Goal: Transaction & Acquisition: Purchase product/service

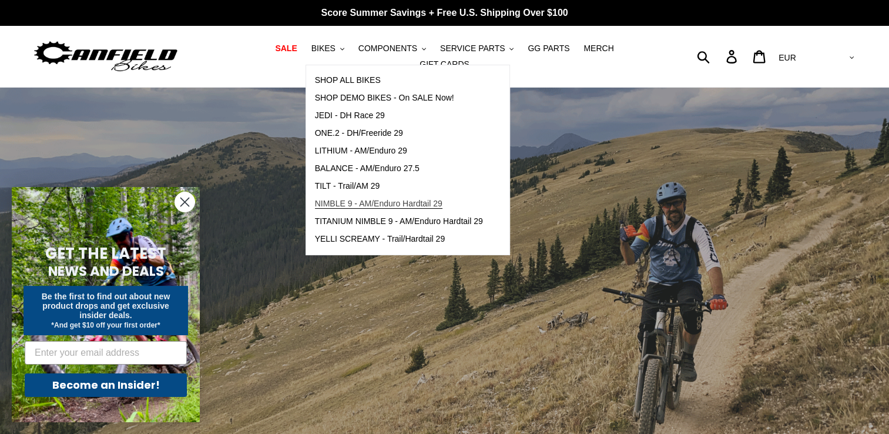
click at [387, 206] on span "NIMBLE 9 - AM/Enduro Hardtail 29" at bounding box center [379, 204] width 128 height 10
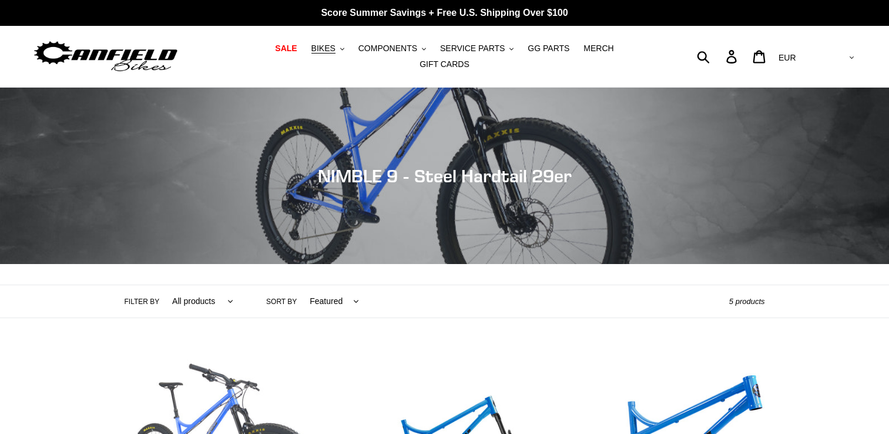
scroll to position [235, 0]
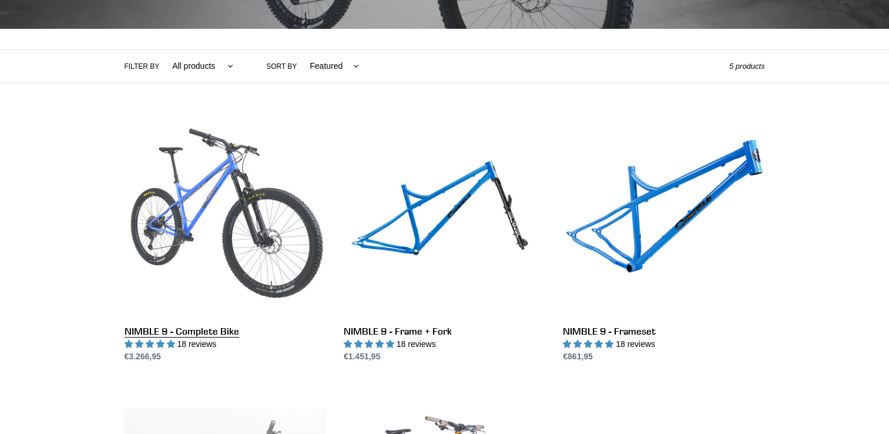
click at [299, 225] on link "NIMBLE 9 - Complete Bike" at bounding box center [226, 239] width 202 height 248
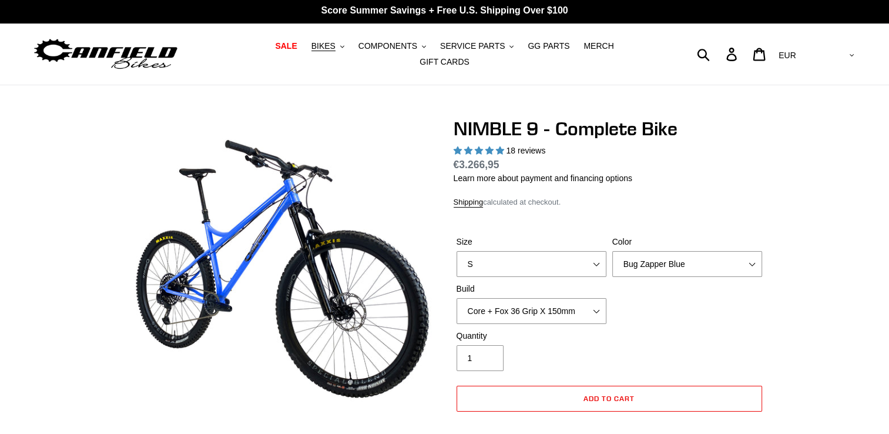
select select "highest-rating"
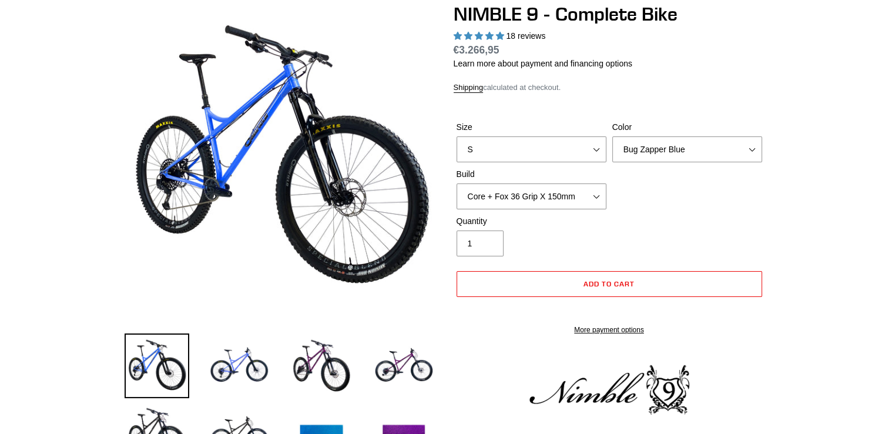
scroll to position [118, 0]
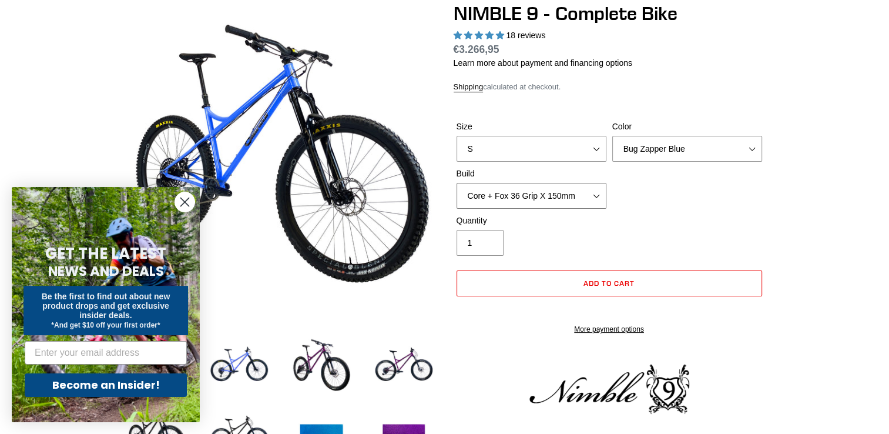
click at [567, 197] on select "Core + Fox 36 Grip X 150mm Pro + Fox 36 Grip X 150mm Core + RockShox Lyrik Ulti…" at bounding box center [532, 196] width 150 height 26
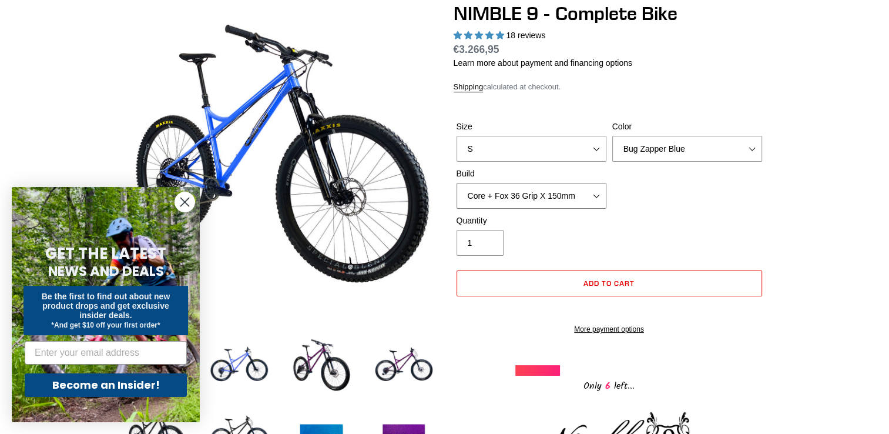
select select "Core + RockShox Lyrik Ultimate 150mm"
click at [457, 183] on select "Core + Fox 36 Grip X 150mm Pro + Fox 36 Grip X 150mm Core + RockShox Lyrik Ulti…" at bounding box center [532, 196] width 150 height 26
click at [568, 244] on div "Quantity 1" at bounding box center [532, 235] width 156 height 41
click at [748, 136] on select "Bug Zapper Blue Purple Haze - Sold Out Galaxy Black" at bounding box center [688, 149] width 150 height 26
select select "Galaxy Black"
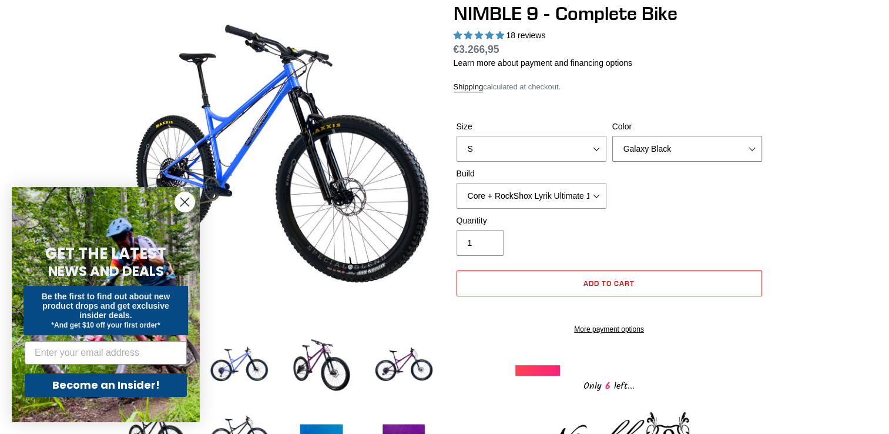
click at [613, 136] on select "Bug Zapper Blue Purple Haze - Sold Out Galaxy Black" at bounding box center [688, 149] width 150 height 26
click at [605, 143] on select "S M L XL" at bounding box center [532, 149] width 150 height 26
click at [457, 136] on select "S M L XL" at bounding box center [532, 149] width 150 height 26
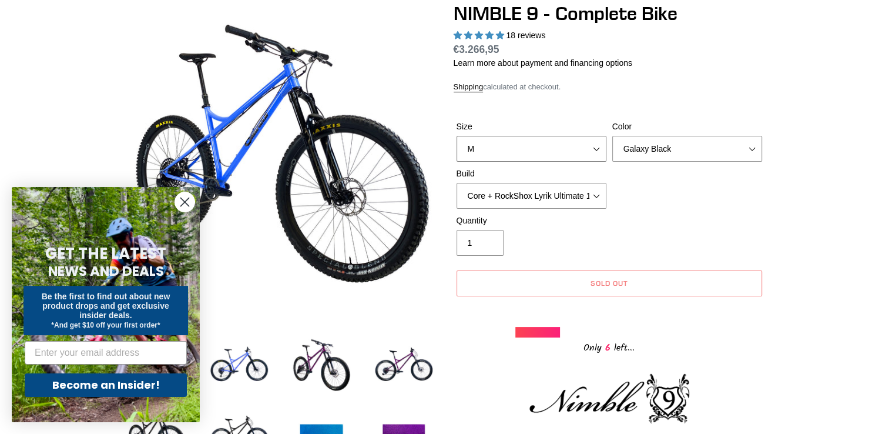
click at [507, 141] on select "S M L XL" at bounding box center [532, 149] width 150 height 26
select select "L"
click at [457, 136] on select "S M L XL" at bounding box center [532, 149] width 150 height 26
click at [676, 220] on div "Quantity 1" at bounding box center [610, 238] width 312 height 47
click at [553, 200] on select "Core + Fox 36 Grip X 150mm Pro + Fox 36 Grip X 150mm Core + RockShox Lyrik Ulti…" at bounding box center [532, 196] width 150 height 26
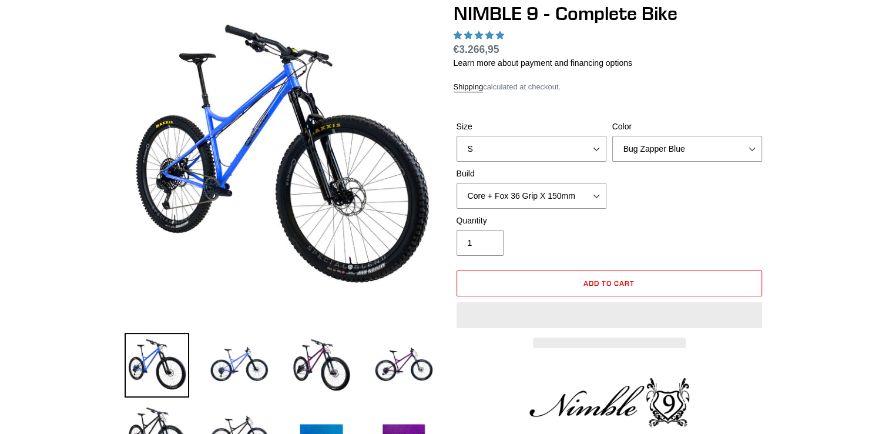
scroll to position [118, 0]
select select "highest-rating"
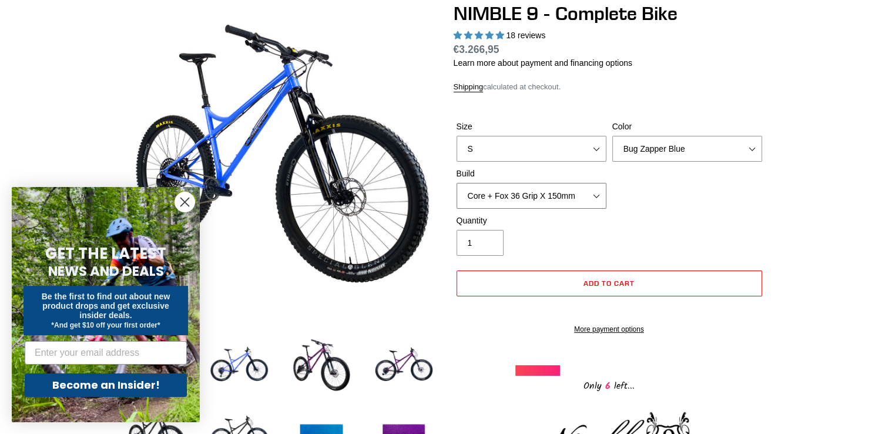
drag, startPoint x: 560, startPoint y: 186, endPoint x: 567, endPoint y: 190, distance: 8.0
click at [564, 189] on select "Core + Fox 36 Grip X 150mm Pro + Fox 36 Grip X 150mm Core + RockShox Lyrik Ulti…" at bounding box center [532, 196] width 150 height 26
select select "Core + RockShox Lyrik Ultimate 150mm"
click at [457, 183] on select "Core + Fox 36 Grip X 150mm Pro + Fox 36 Grip X 150mm Core + RockShox Lyrik Ulti…" at bounding box center [532, 196] width 150 height 26
click at [621, 215] on div "Quantity 1" at bounding box center [610, 238] width 312 height 47
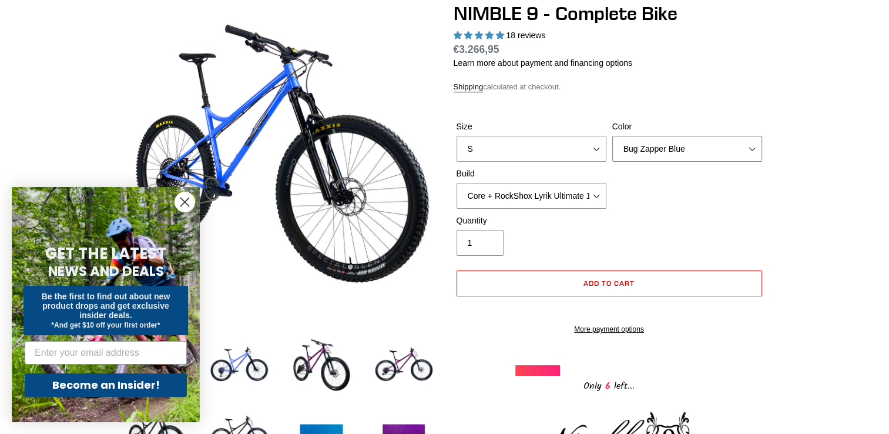
click at [656, 142] on select "Bug Zapper Blue Purple Haze - Sold Out Galaxy Black" at bounding box center [688, 149] width 150 height 26
select select "Galaxy Black"
click at [613, 136] on select "Bug Zapper Blue Purple Haze - Sold Out Galaxy Black" at bounding box center [688, 149] width 150 height 26
click at [629, 279] on span "Add to cart" at bounding box center [609, 283] width 51 height 9
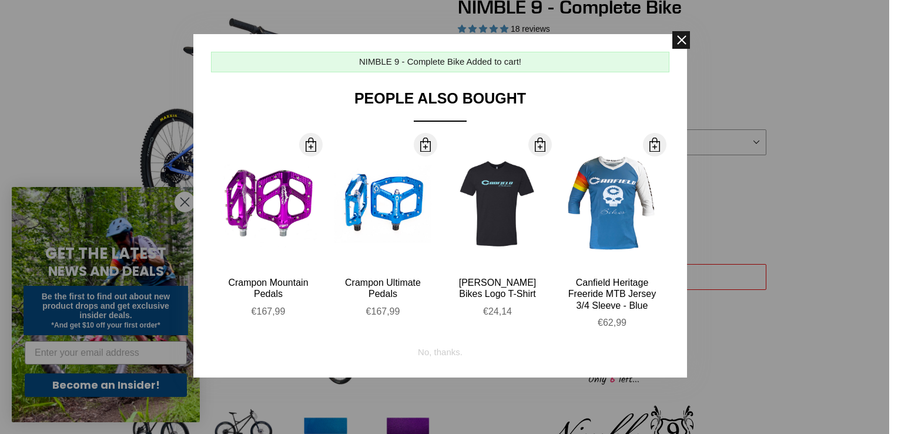
click at [678, 44] on span at bounding box center [682, 40] width 18 height 18
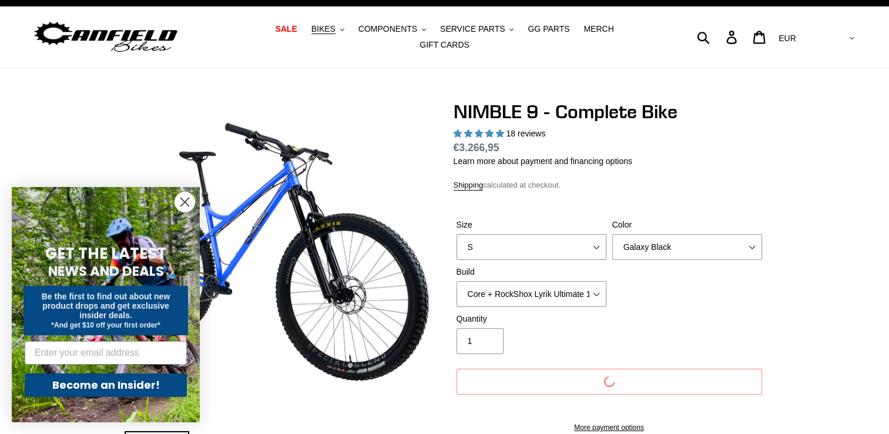
scroll to position [0, 0]
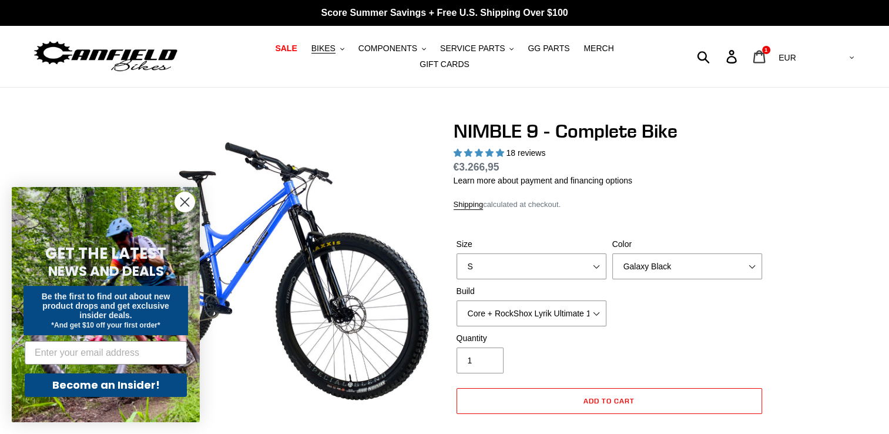
click at [774, 47] on link "Cart 1 items" at bounding box center [761, 56] width 28 height 25
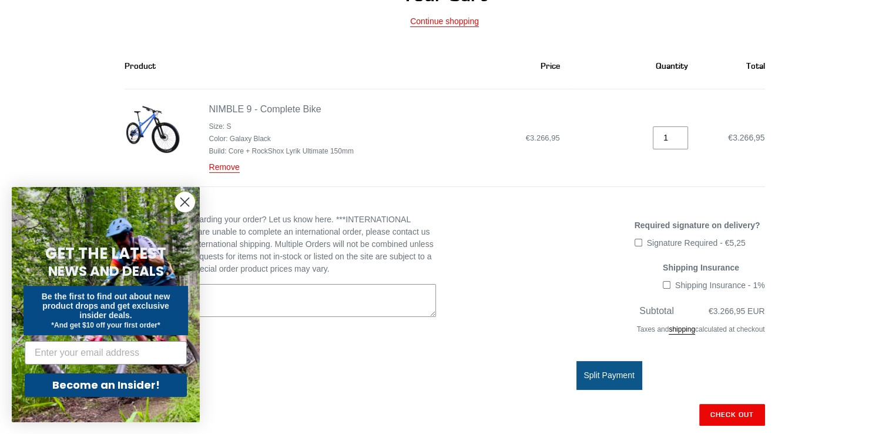
scroll to position [118, 0]
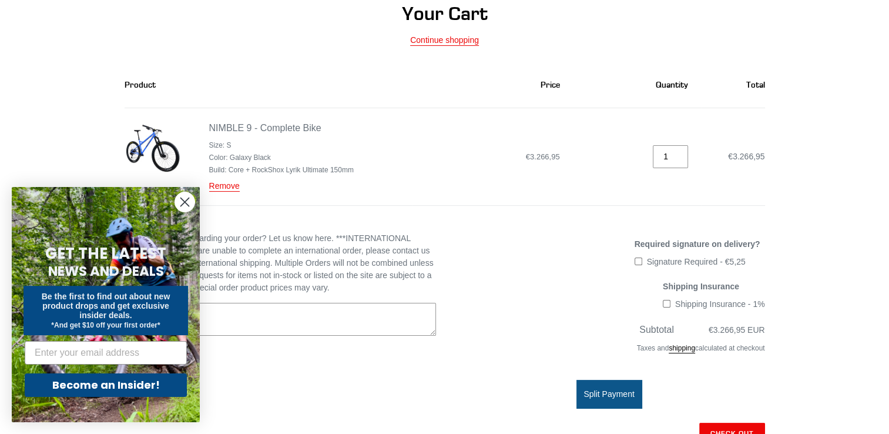
drag, startPoint x: 670, startPoint y: 240, endPoint x: 670, endPoint y: 233, distance: 7.1
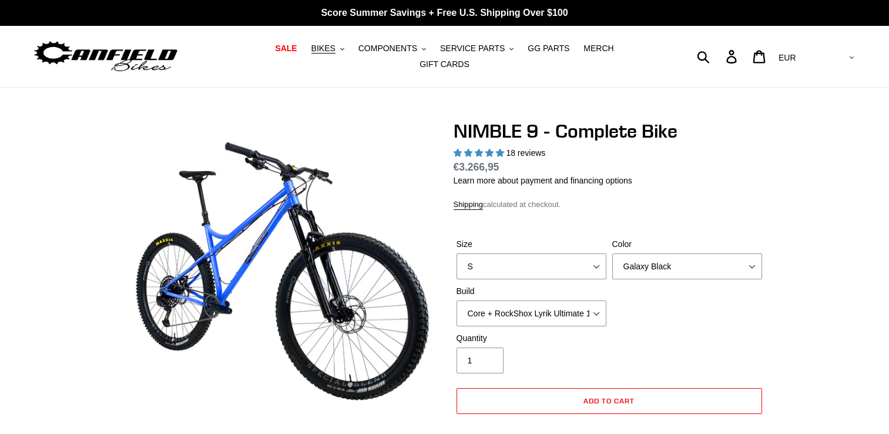
select select "Galaxy Black"
select select "Core + RockShox Lyrik Ultimate 150mm"
select select "highest-rating"
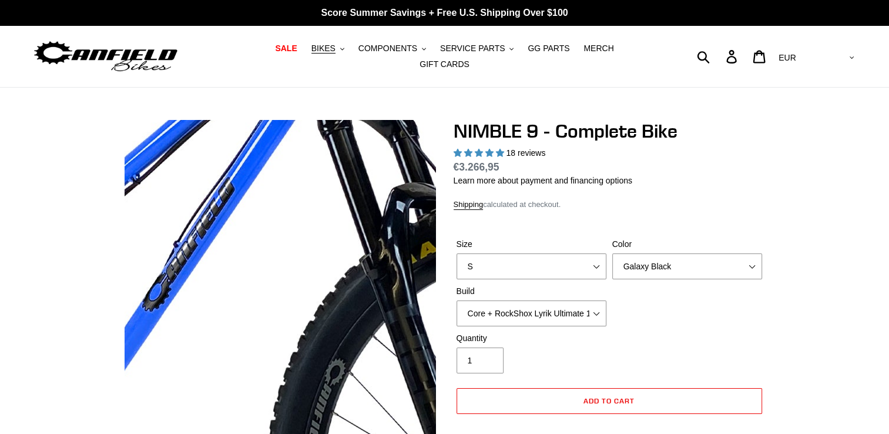
click at [279, 242] on img at bounding box center [283, 357] width 1204 height 1204
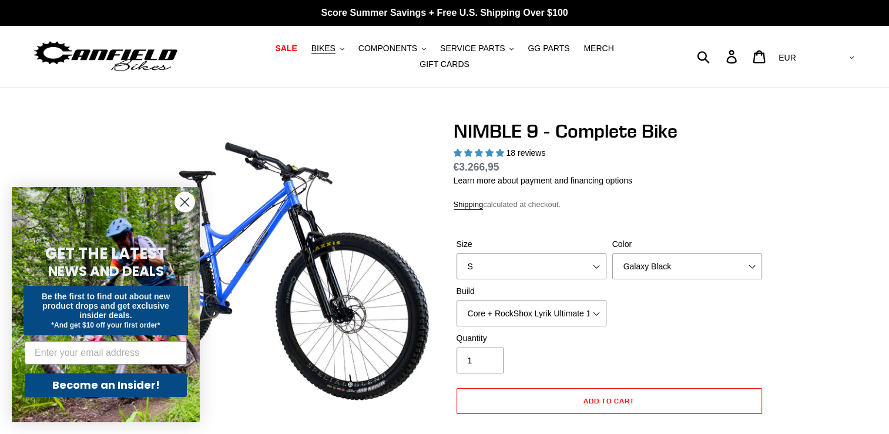
click at [173, 203] on form "GET THE LATEST NEWS AND DEALS Be the first to find out about new product drops …" at bounding box center [106, 304] width 188 height 235
click at [179, 203] on circle "Close dialog" at bounding box center [184, 201] width 19 height 19
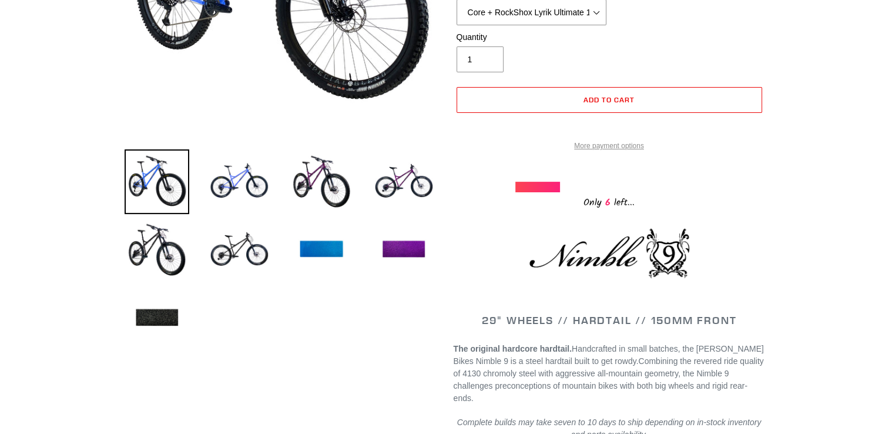
scroll to position [235, 0]
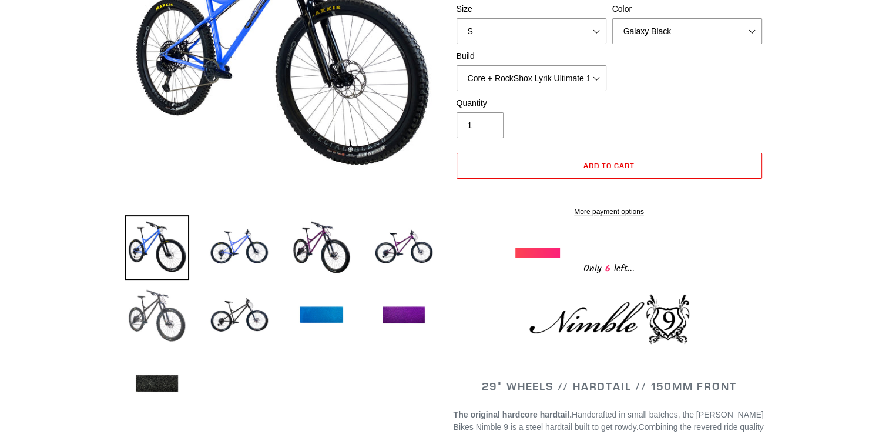
click at [156, 309] on img at bounding box center [157, 315] width 65 height 65
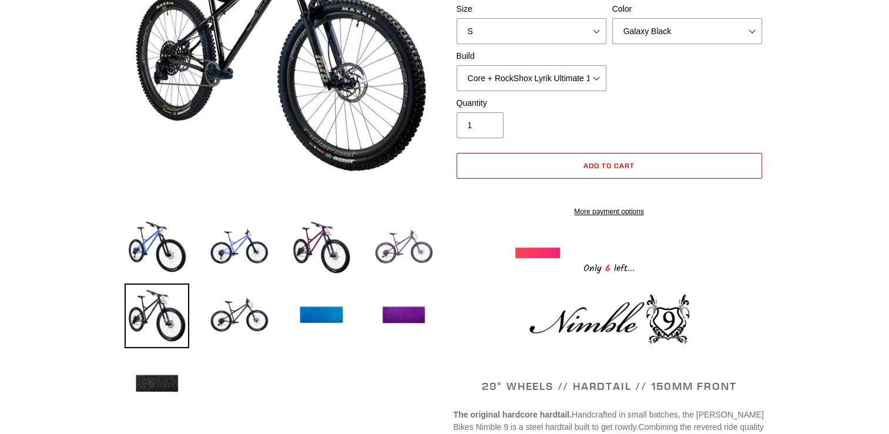
click at [417, 257] on img at bounding box center [404, 247] width 65 height 65
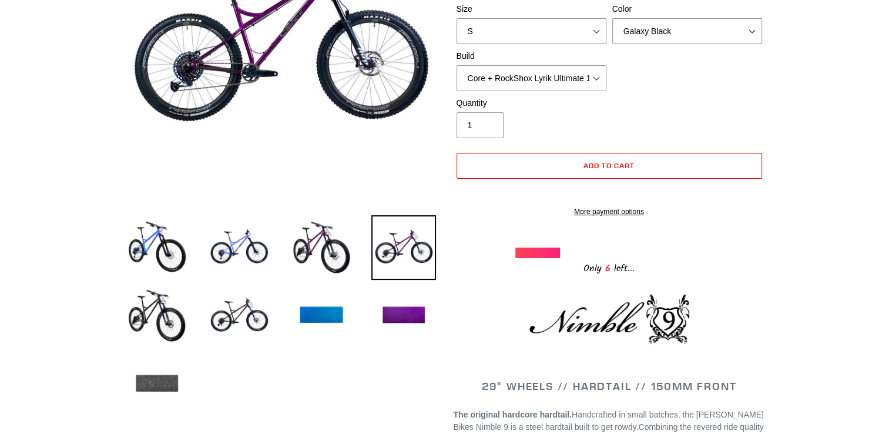
click at [134, 383] on img at bounding box center [157, 384] width 65 height 65
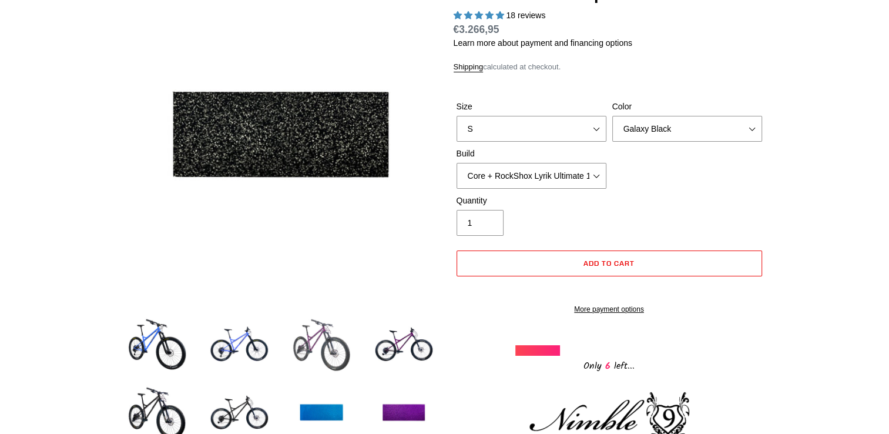
scroll to position [118, 0]
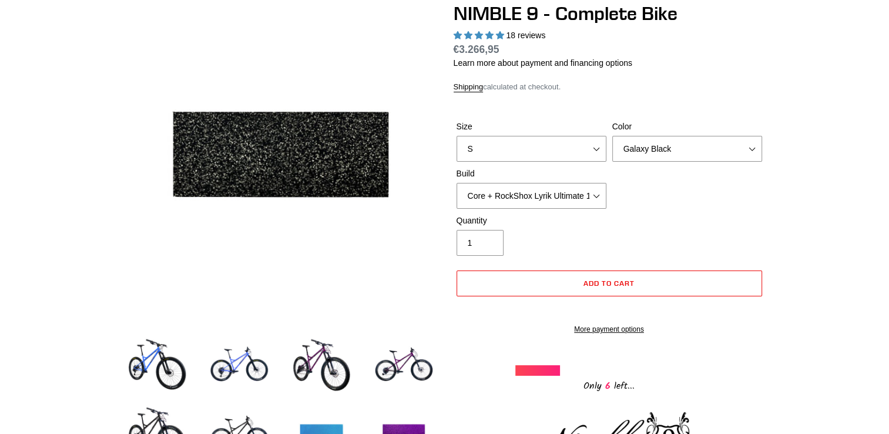
click at [322, 427] on img at bounding box center [321, 433] width 65 height 65
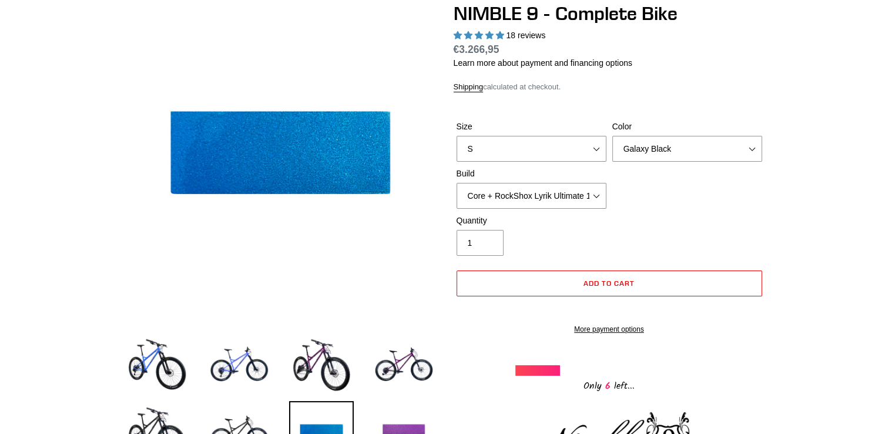
click at [414, 422] on img at bounding box center [404, 433] width 65 height 65
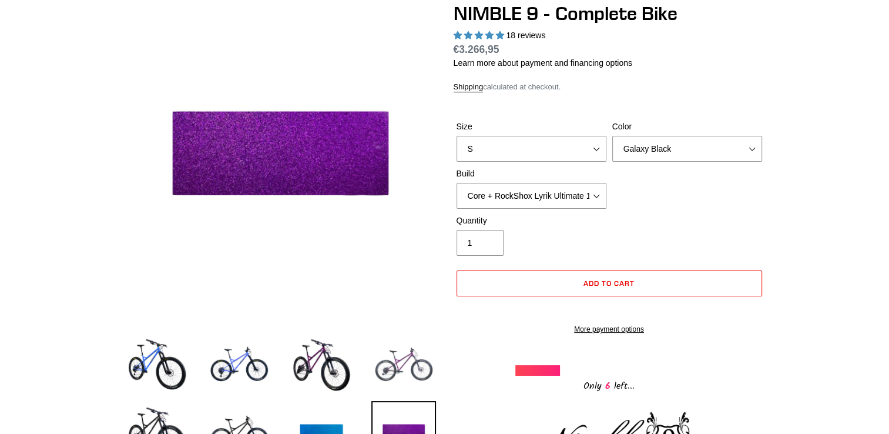
click at [389, 371] on img at bounding box center [404, 365] width 65 height 65
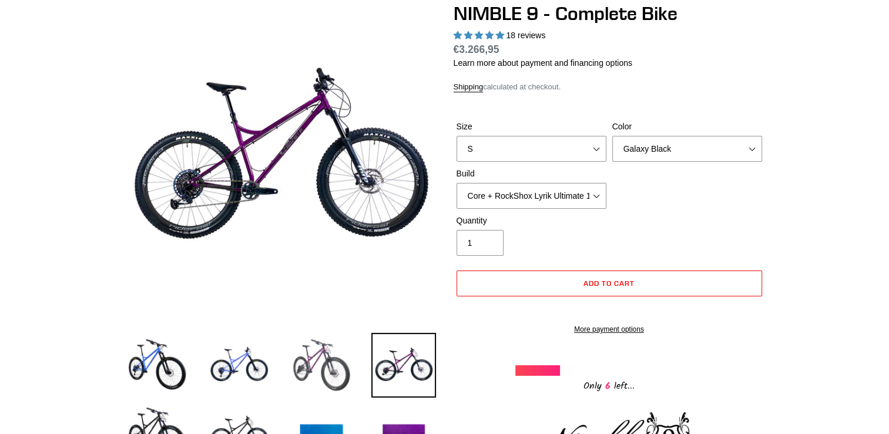
click at [340, 373] on img at bounding box center [321, 365] width 65 height 65
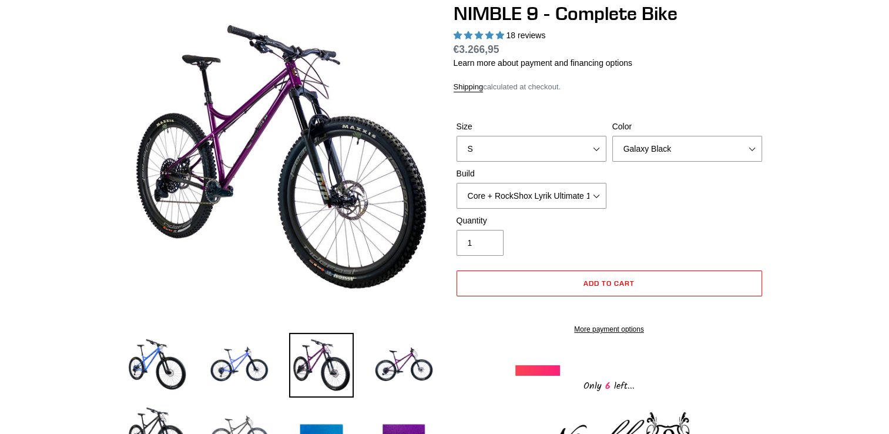
click at [234, 411] on img at bounding box center [239, 433] width 65 height 65
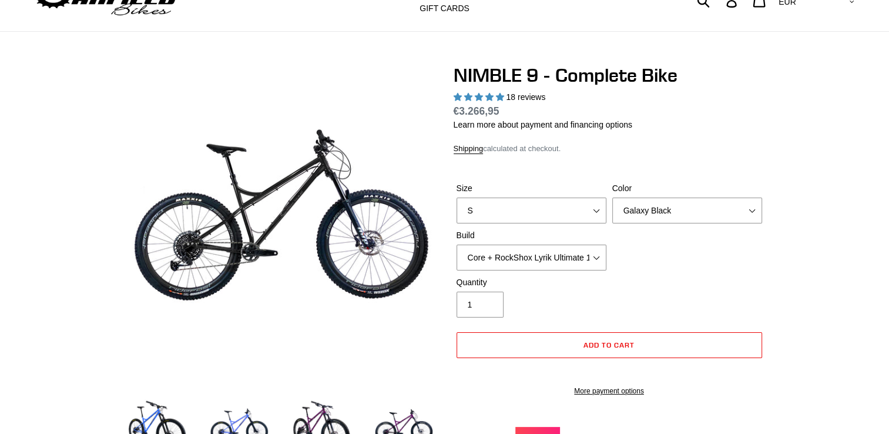
scroll to position [0, 0]
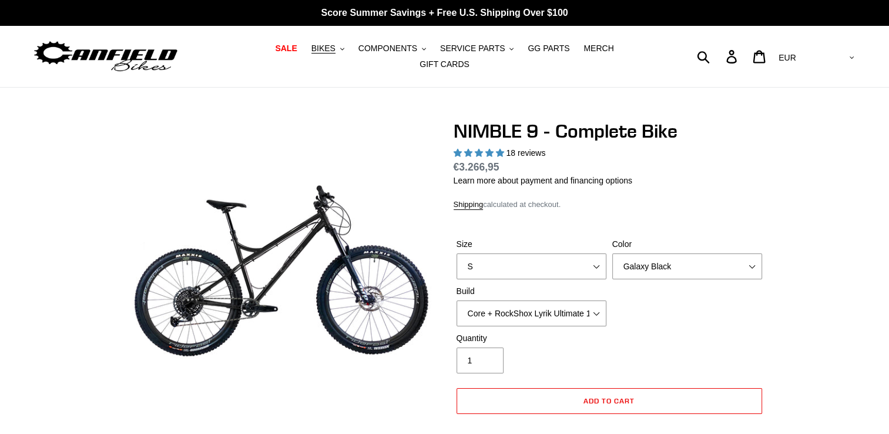
click at [823, 51] on select "AED AFN ALL AMD ANG AUD AWG AZN [GEOGRAPHIC_DATA] BBD BDT BGN BIF BND [PERSON_N…" at bounding box center [815, 58] width 83 height 22
click at [766, 53] on icon at bounding box center [759, 57] width 13 height 14
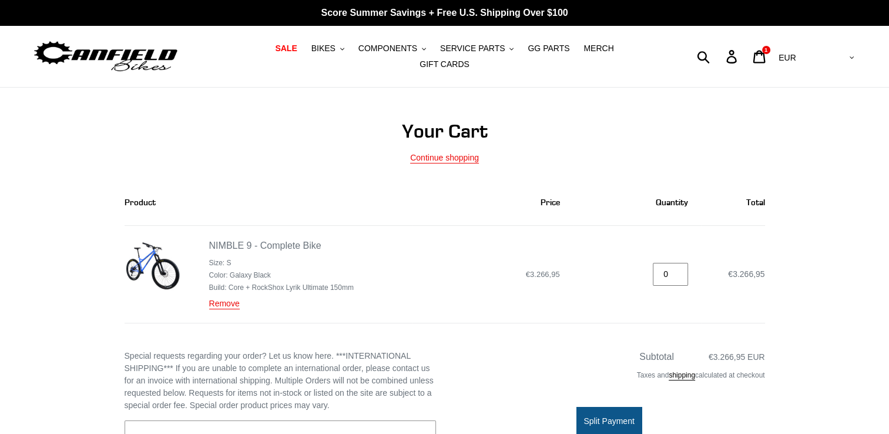
type input "0"
click at [680, 270] on input "0" at bounding box center [670, 274] width 35 height 23
